Goal: Transaction & Acquisition: Subscribe to service/newsletter

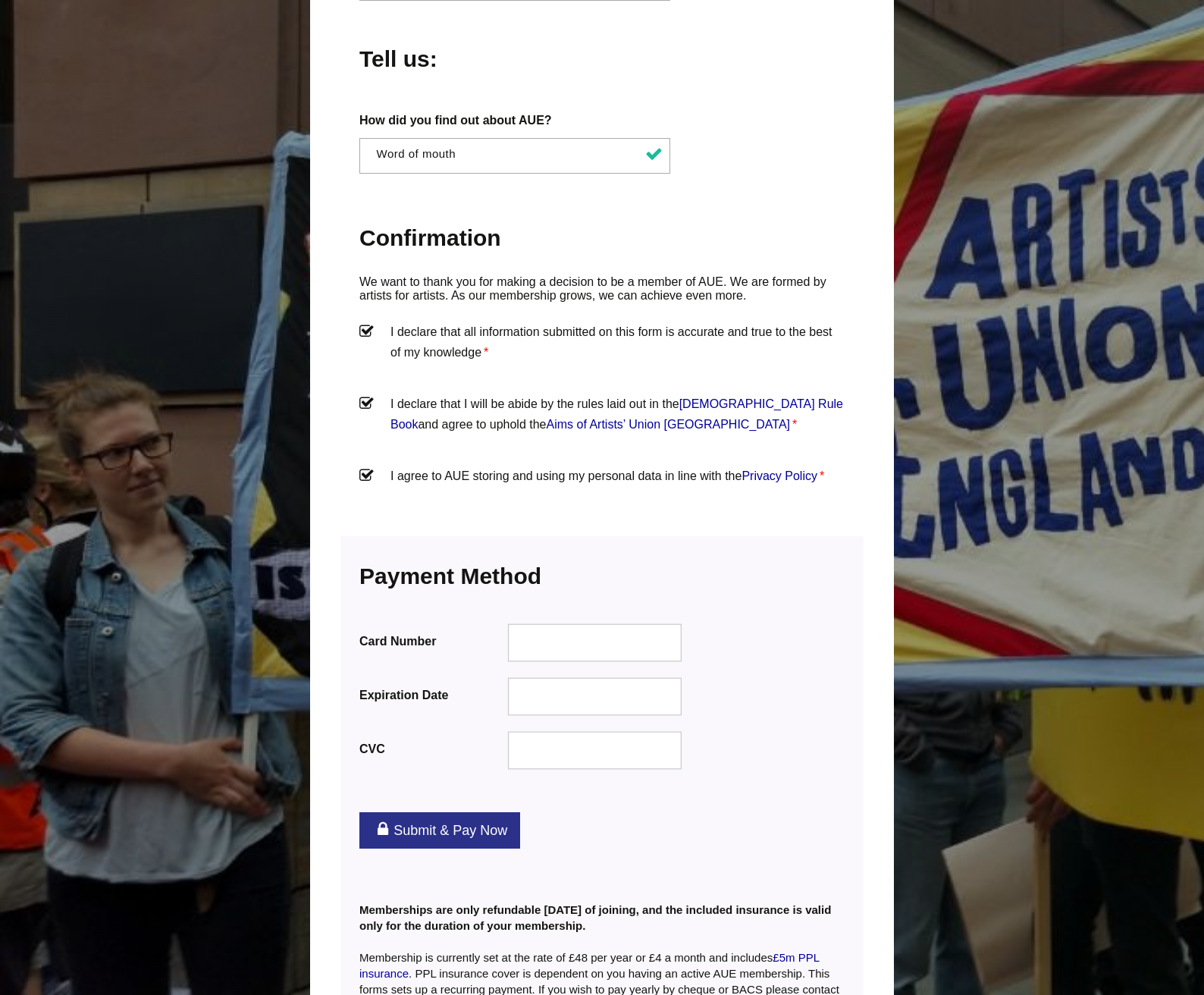
scroll to position [1551, 0]
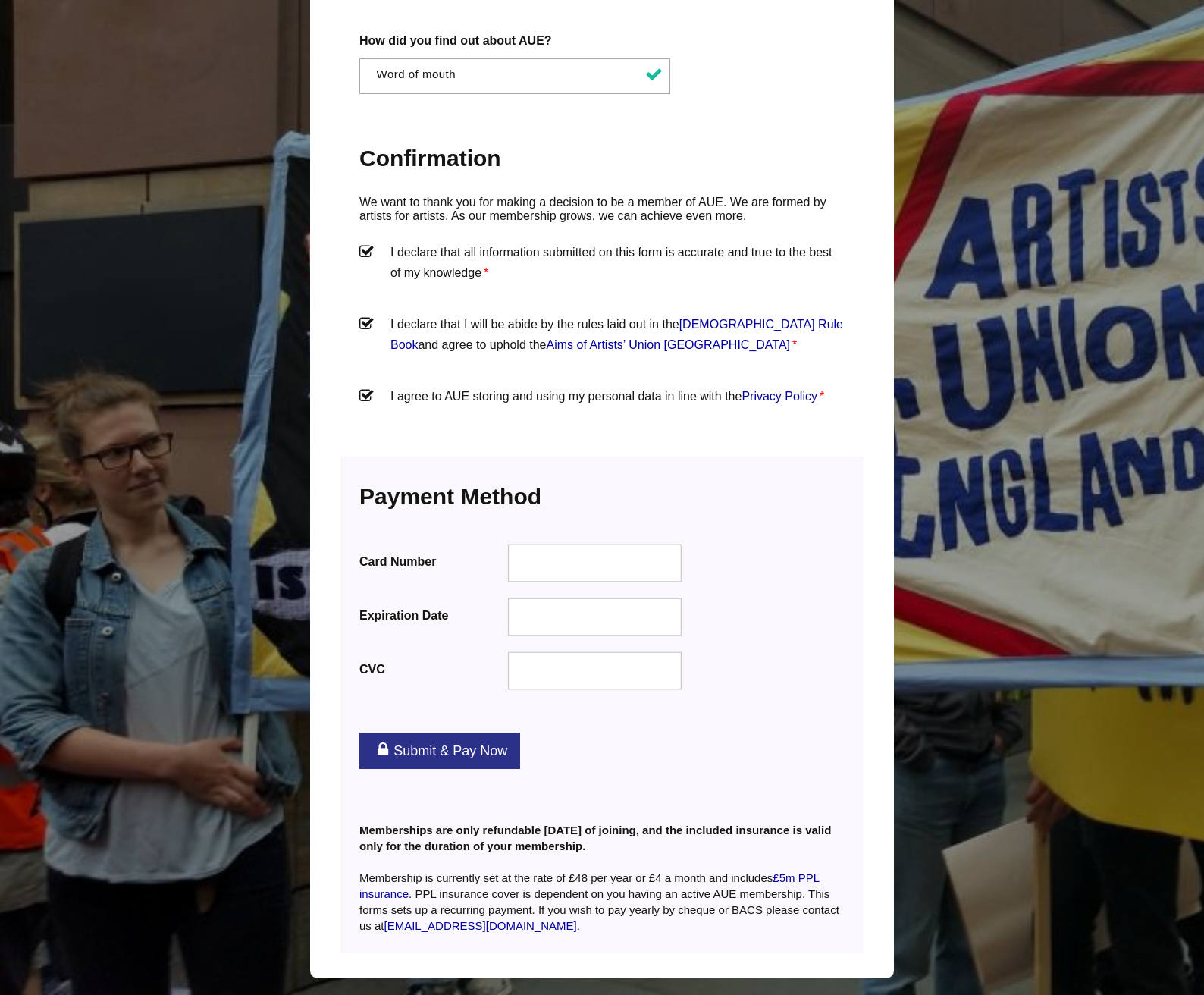
click at [643, 466] on div "Payment Information We accept all major credit cards Card Number Expiration Dat…" at bounding box center [602, 593] width 523 height 271
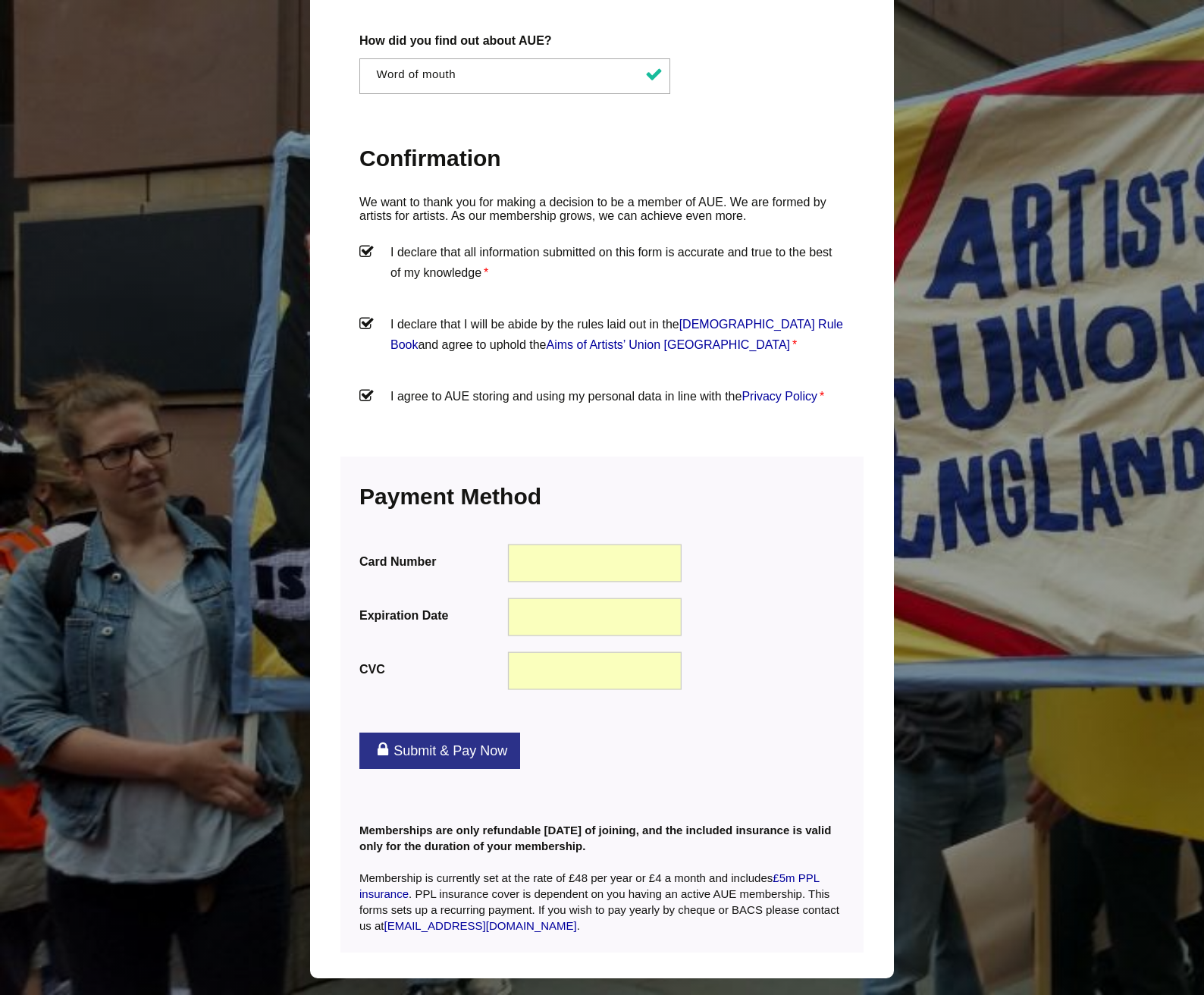
click at [498, 733] on link "Submit & Pay Now" at bounding box center [440, 751] width 161 height 36
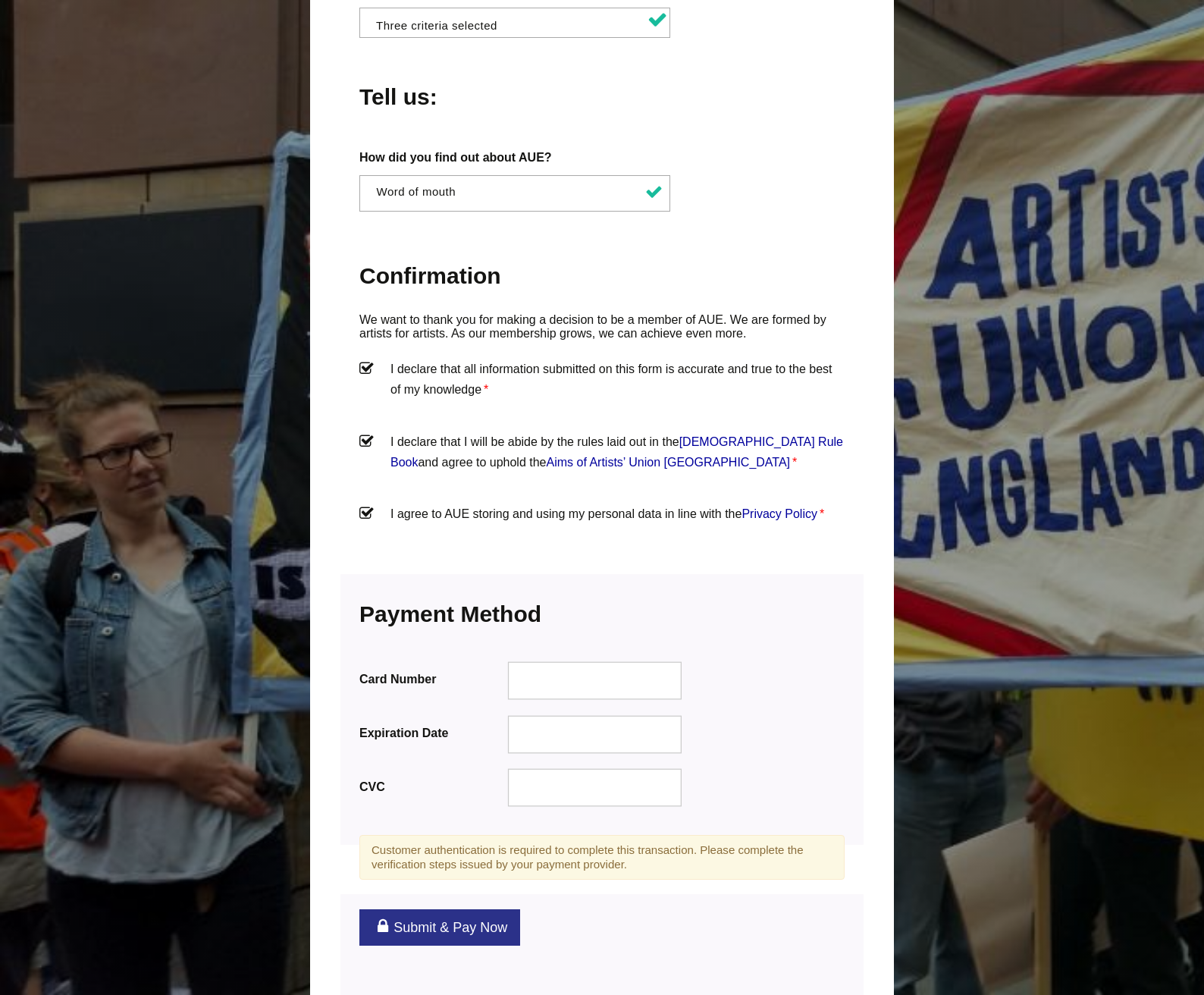
scroll to position [1500, 0]
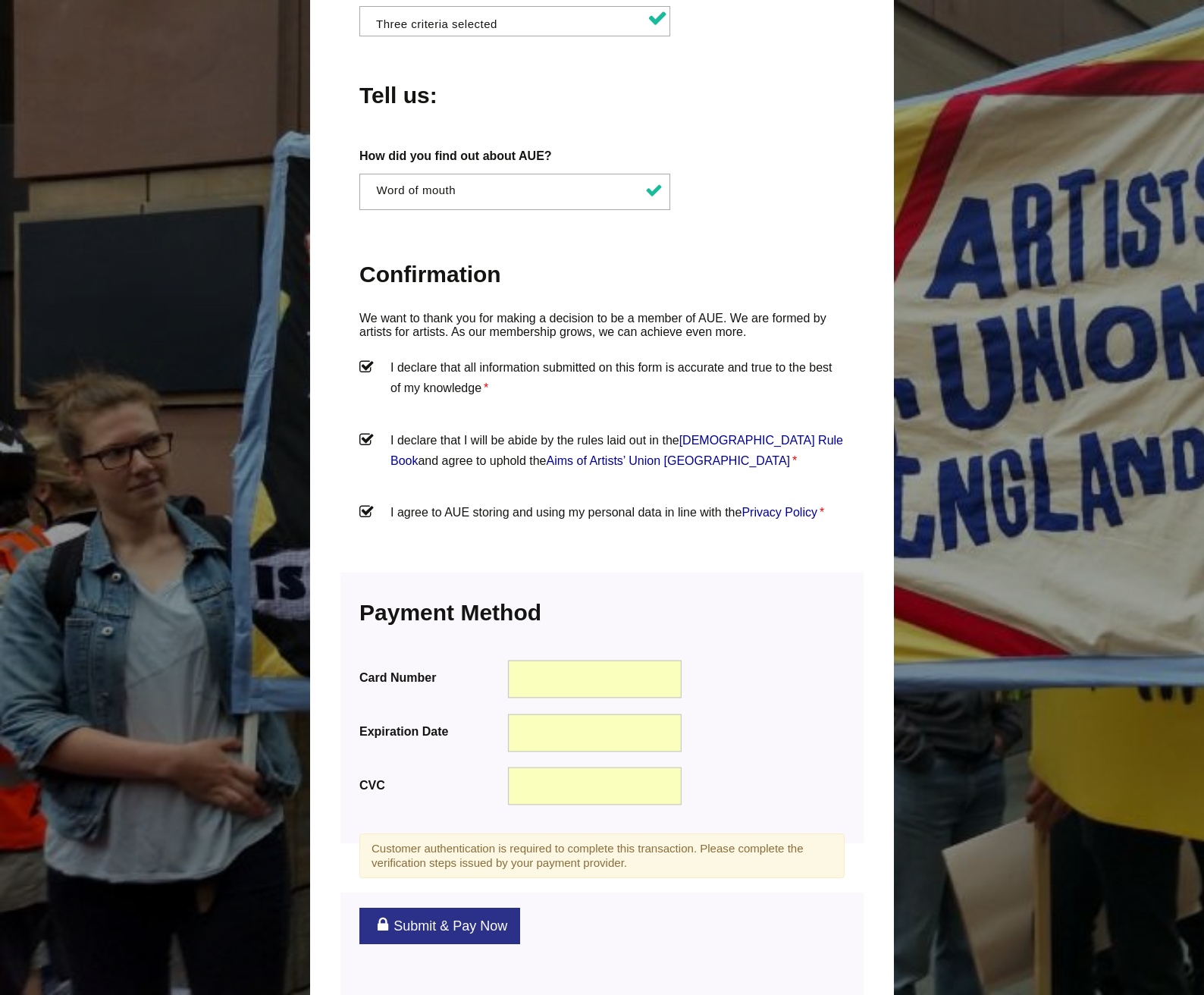
click at [397, 908] on link "Submit & Pay Now" at bounding box center [440, 926] width 161 height 36
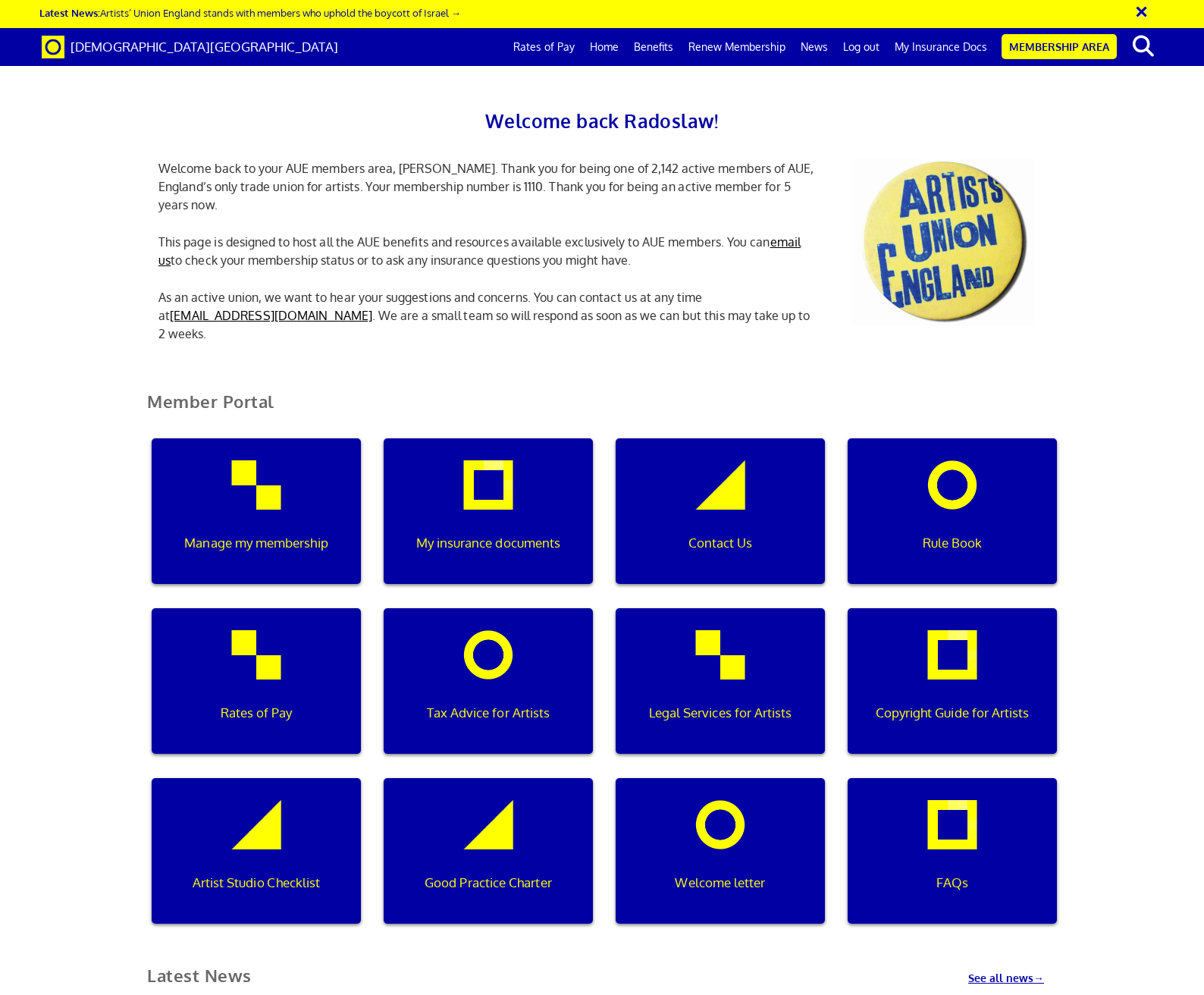
scroll to position [0, 4]
